Goal: Find contact information: Find contact information

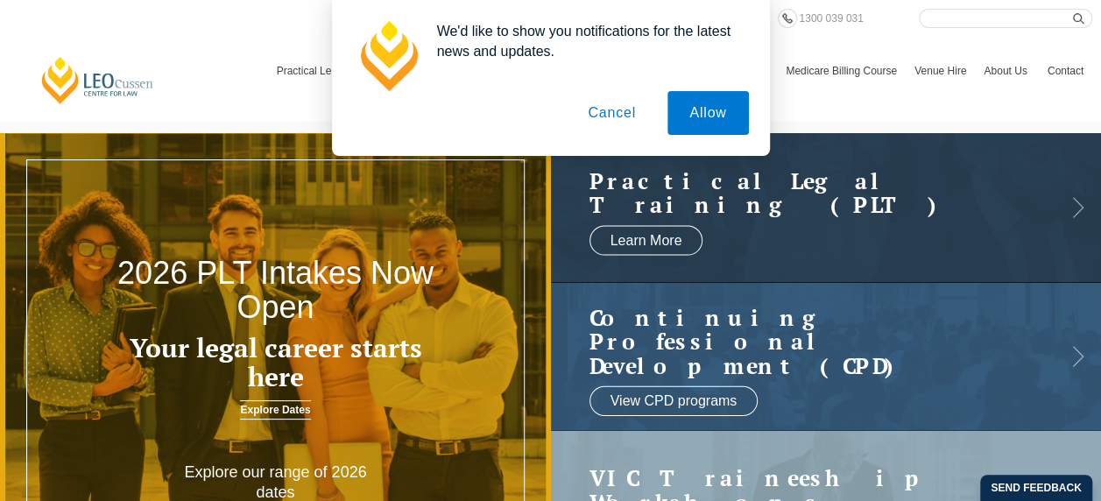
click at [620, 111] on button "Cancel" at bounding box center [612, 113] width 92 height 44
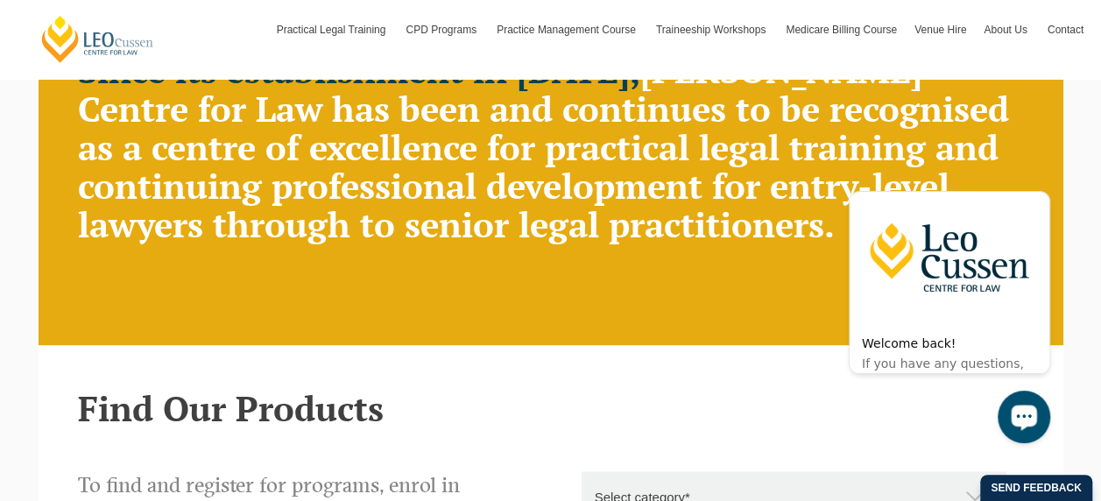
scroll to position [1188, 0]
